Goal: Browse casually: Explore the website without a specific task or goal

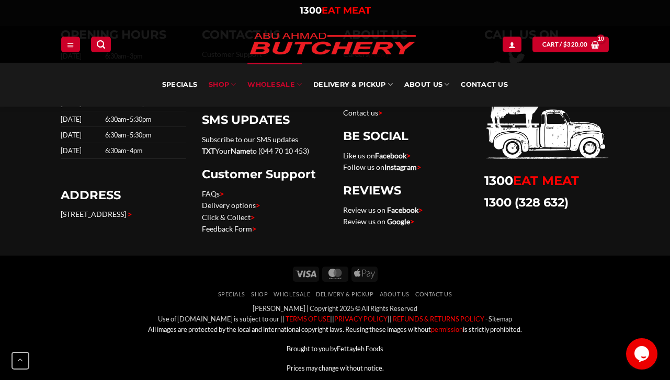
scroll to position [1027, 0]
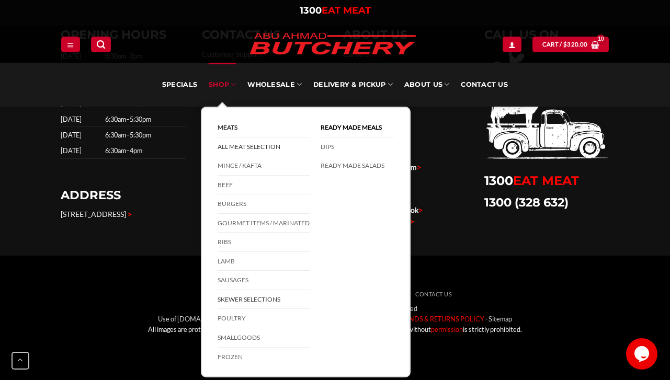
click at [234, 145] on link "All Meat Selection" at bounding box center [263, 146] width 92 height 19
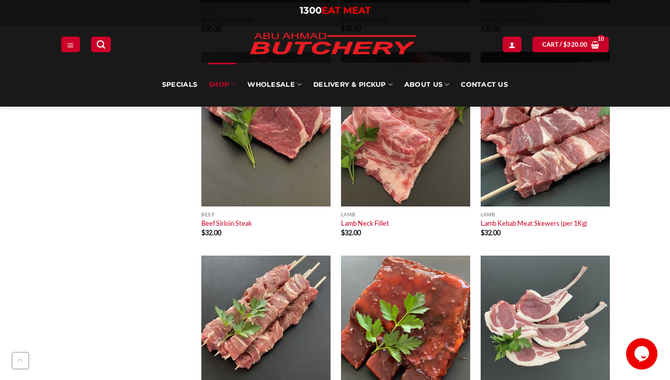
scroll to position [4039, 0]
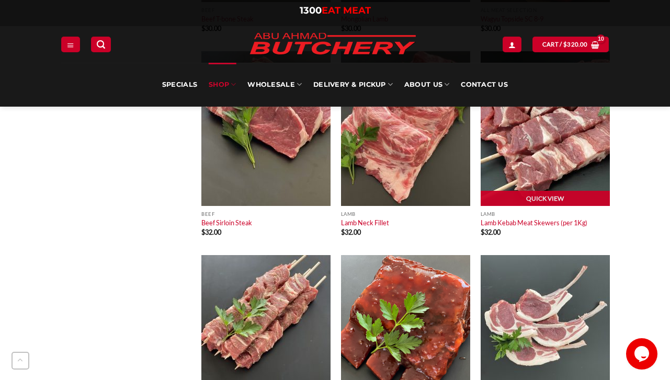
click at [536, 133] on img at bounding box center [544, 128] width 129 height 155
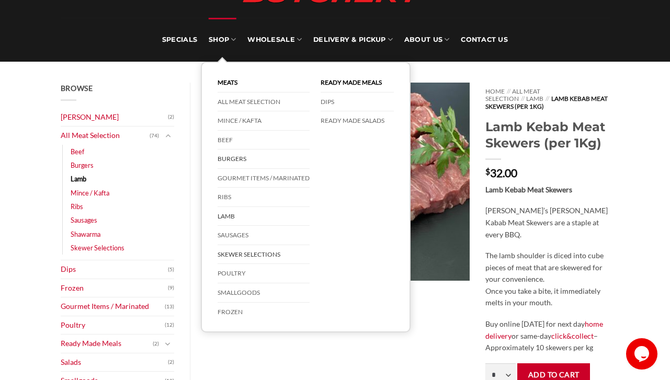
scroll to position [61, 0]
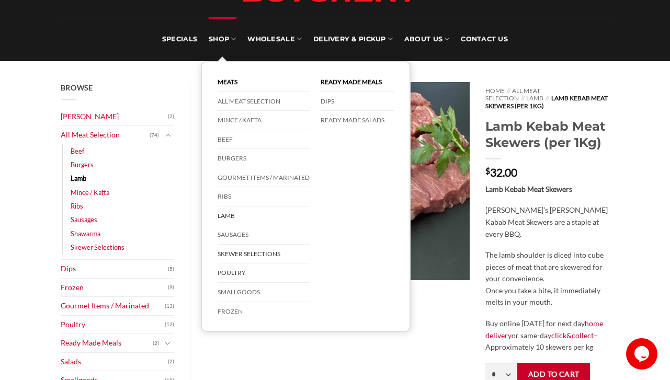
click at [233, 269] on link "Poultry" at bounding box center [263, 272] width 92 height 19
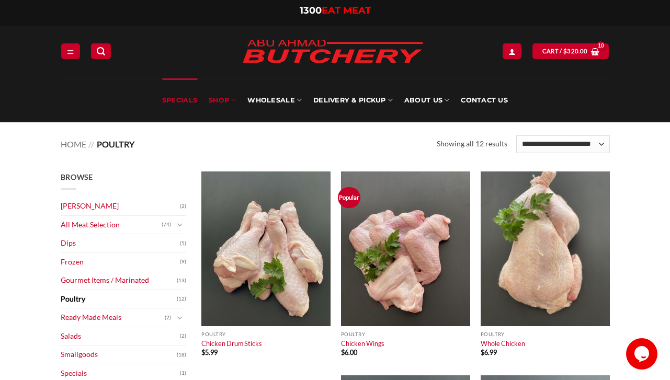
click at [185, 98] on link "Specials" at bounding box center [179, 100] width 35 height 44
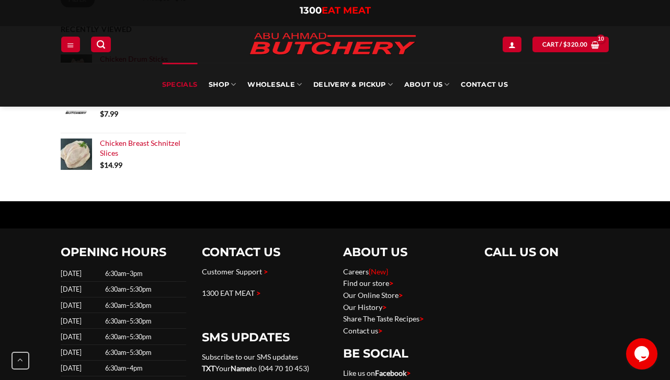
scroll to position [455, 0]
